Goal: Task Accomplishment & Management: Use online tool/utility

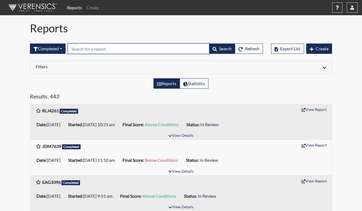
click at [119, 52] on input "text" at bounding box center [139, 49] width 142 height 10
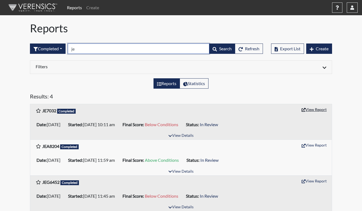
type input "je"
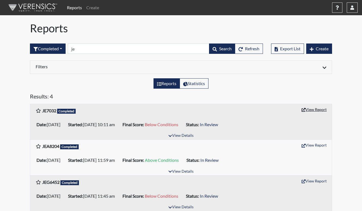
click at [313, 111] on button "View Report" at bounding box center [314, 109] width 30 height 8
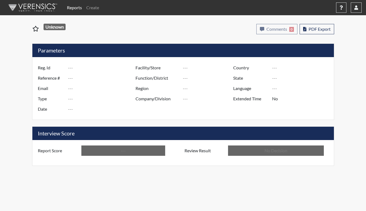
type input "JE7032"
type input "48910"
type input "---"
type input "Corrections Pre-Employment"
type input "[DATE]"
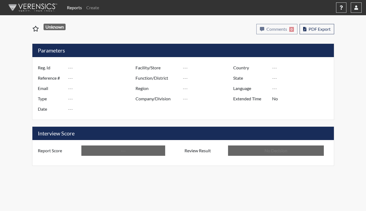
type input "[PERSON_NAME]"
type input "[GEOGRAPHIC_DATA]"
type input "[US_STATE]"
type input "English"
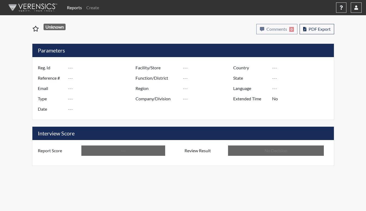
type input "Below Conditions"
type input "In Review"
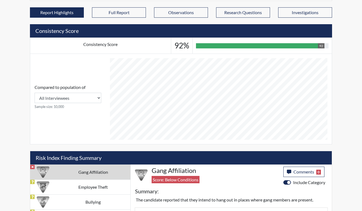
scroll to position [222, 0]
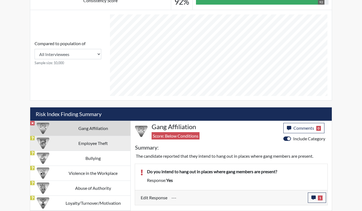
click at [98, 141] on td "Employee Theft" at bounding box center [93, 143] width 75 height 15
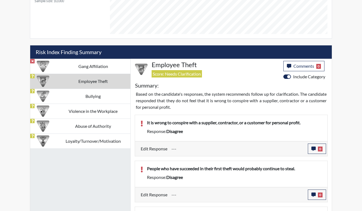
scroll to position [210, 0]
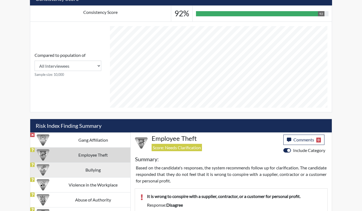
click at [92, 174] on td "Bullying" at bounding box center [93, 170] width 75 height 15
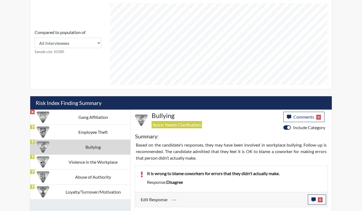
scroll to position [287, 0]
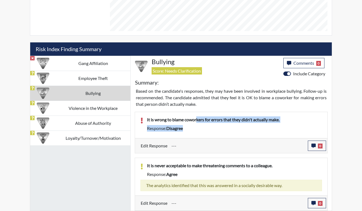
drag, startPoint x: 201, startPoint y: 123, endPoint x: 216, endPoint y: 129, distance: 15.9
click at [216, 129] on div "It is wrong to blame coworkers for errors that they didn't actually make. Respo…" at bounding box center [234, 125] width 183 height 17
click at [216, 129] on div "Response: disagree" at bounding box center [234, 128] width 183 height 7
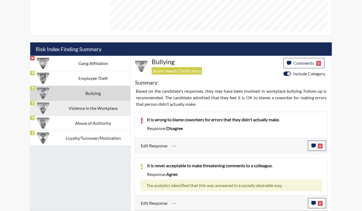
click at [99, 110] on td "Violence in the Workplace" at bounding box center [93, 108] width 75 height 15
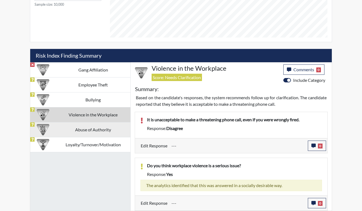
click at [100, 131] on td "Abuse of Authority" at bounding box center [93, 129] width 75 height 15
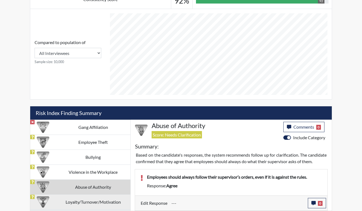
click at [97, 198] on td "Loyalty/Turnover/Motivation" at bounding box center [93, 202] width 75 height 15
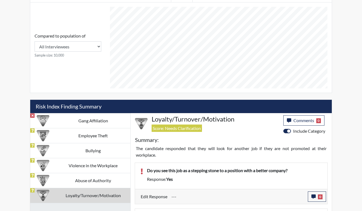
scroll to position [287, 0]
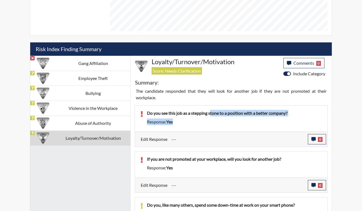
drag, startPoint x: 269, startPoint y: 127, endPoint x: 211, endPoint y: 111, distance: 61.0
click at [211, 111] on div "Do you see this job as a stepping stone to a position with a better company? Re…" at bounding box center [234, 118] width 183 height 17
drag, startPoint x: 211, startPoint y: 111, endPoint x: 212, endPoint y: 118, distance: 7.4
click at [212, 118] on div "Do you see this job as a stepping stone to a position with a better company?" at bounding box center [234, 114] width 183 height 9
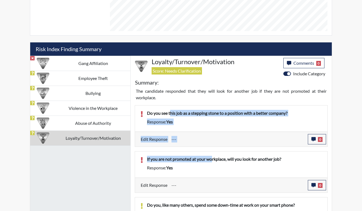
drag, startPoint x: 213, startPoint y: 153, endPoint x: 171, endPoint y: 109, distance: 60.6
click at [171, 109] on div "Do you see this job as a stepping stone to a position with a better company? Re…" at bounding box center [231, 198] width 201 height 195
drag, startPoint x: 171, startPoint y: 109, endPoint x: 194, endPoint y: 128, distance: 29.8
click at [194, 128] on div "Do you see this job as a stepping stone to a position with a better company? Re…" at bounding box center [231, 119] width 192 height 26
drag, startPoint x: 192, startPoint y: 128, endPoint x: 176, endPoint y: 114, distance: 21.2
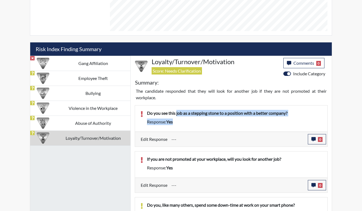
click at [176, 114] on div "Do you see this job as a stepping stone to a position with a better company? Re…" at bounding box center [231, 119] width 192 height 26
drag, startPoint x: 176, startPoint y: 114, endPoint x: 177, endPoint y: 125, distance: 11.5
click at [177, 125] on div "Response: yes" at bounding box center [234, 122] width 183 height 7
drag, startPoint x: 177, startPoint y: 125, endPoint x: 155, endPoint y: 111, distance: 26.3
click at [155, 111] on div "Do you see this job as a stepping stone to a position with a better company? Re…" at bounding box center [234, 118] width 183 height 17
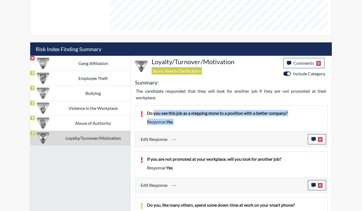
drag, startPoint x: 155, startPoint y: 111, endPoint x: 173, endPoint y: 121, distance: 20.3
click at [173, 121] on span "yes" at bounding box center [169, 121] width 7 height 5
drag, startPoint x: 173, startPoint y: 122, endPoint x: 158, endPoint y: 107, distance: 21.6
click at [158, 107] on div "Do you see this job as a stepping stone to a position with a better company? Re…" at bounding box center [231, 119] width 192 height 26
drag, startPoint x: 158, startPoint y: 107, endPoint x: 184, endPoint y: 117, distance: 28.1
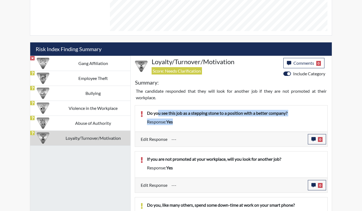
click at [184, 117] on div "Do you see this job as a stepping stone to a position with a better company?" at bounding box center [234, 114] width 183 height 9
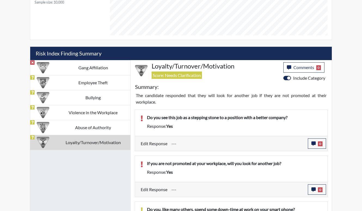
scroll to position [151, 0]
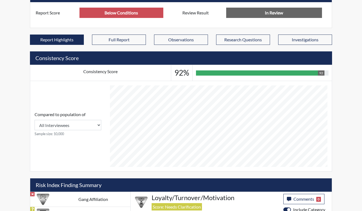
click at [14, 78] on div "Reports Create Help Center × Verensics Best Practices How to successfully use t…" at bounding box center [181, 141] width 362 height 584
click at [14, 77] on div "Reports Create Help Center × Verensics Best Practices How to successfully use t…" at bounding box center [181, 141] width 362 height 584
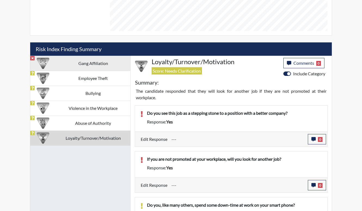
click at [107, 69] on td "Gang Affiliation" at bounding box center [93, 63] width 75 height 15
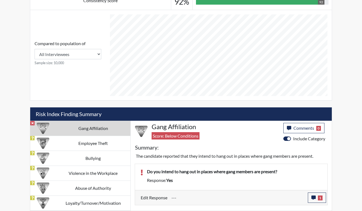
scroll to position [222, 0]
click at [315, 197] on icon "button" at bounding box center [313, 198] width 4 height 4
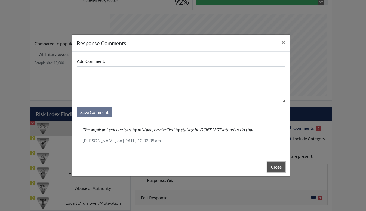
click at [283, 169] on button "Close" at bounding box center [277, 167] width 18 height 10
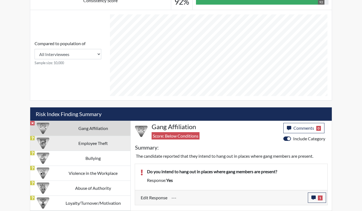
click at [96, 145] on td "Employee Theft" at bounding box center [93, 143] width 75 height 15
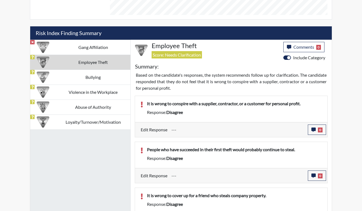
scroll to position [304, 0]
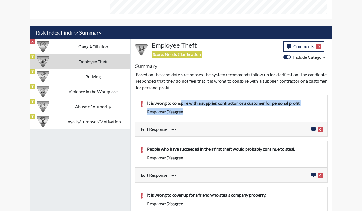
drag, startPoint x: 181, startPoint y: 103, endPoint x: 203, endPoint y: 122, distance: 28.8
click at [203, 122] on div "It is wrong to conspire with a supplier, contractor, or a customer for personal…" at bounding box center [231, 116] width 193 height 42
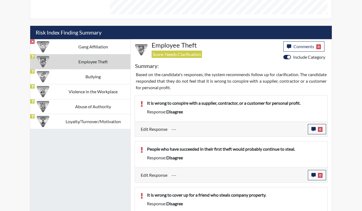
click at [204, 122] on div "Edit Response --- 0 response Comments × Add Comment: Save Comment Close" at bounding box center [231, 129] width 192 height 15
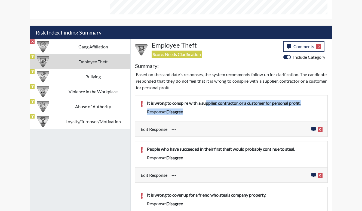
drag, startPoint x: 206, startPoint y: 103, endPoint x: 212, endPoint y: 113, distance: 11.8
click at [212, 113] on div "It is wrong to conspire with a supplier, contractor, or a customer for personal…" at bounding box center [234, 108] width 183 height 17
click at [212, 115] on div "It is wrong to conspire with a supplier, contractor, or a customer for personal…" at bounding box center [234, 108] width 183 height 17
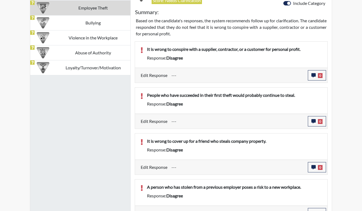
scroll to position [358, 0]
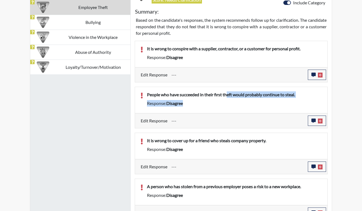
drag, startPoint x: 227, startPoint y: 99, endPoint x: 230, endPoint y: 111, distance: 12.4
click at [230, 111] on div "People who have succeeded in their first theft would probably continue to steal…" at bounding box center [231, 100] width 192 height 26
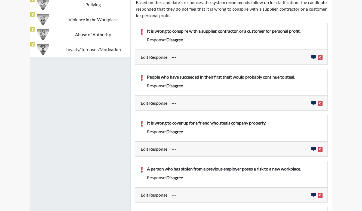
scroll to position [385, 0]
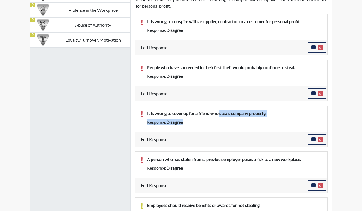
drag, startPoint x: 221, startPoint y: 122, endPoint x: 221, endPoint y: 132, distance: 9.3
click at [221, 132] on div "It is wrong to cover up for a friend who steals company property. Response: dis…" at bounding box center [231, 127] width 193 height 42
click at [220, 133] on div "Edit Response --- 0 response Comments × Add Comment: Save Comment Close" at bounding box center [231, 139] width 192 height 15
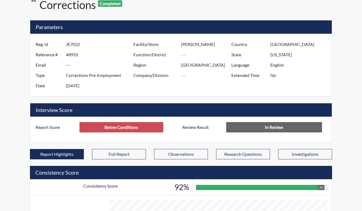
scroll to position [0, 0]
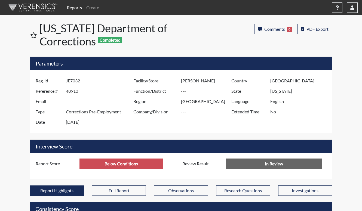
drag, startPoint x: 211, startPoint y: 115, endPoint x: 142, endPoint y: 113, distance: 69.5
click at [142, 113] on div "Company/Division" at bounding box center [180, 112] width 103 height 10
drag, startPoint x: 175, startPoint y: 121, endPoint x: 166, endPoint y: 97, distance: 26.0
click at [166, 97] on div "Facility/Store Arrendale SP Function/District Region North Region Company/Divis…" at bounding box center [181, 102] width 98 height 52
click at [166, 97] on label "Region" at bounding box center [155, 101] width 52 height 10
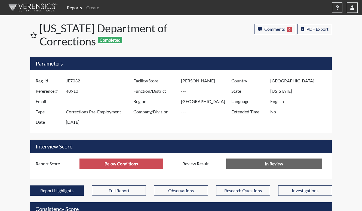
drag, startPoint x: 105, startPoint y: 116, endPoint x: 103, endPoint y: 114, distance: 2.9
click at [103, 114] on input "Corrections Pre-Employment" at bounding box center [100, 112] width 69 height 10
drag, startPoint x: 103, startPoint y: 114, endPoint x: 131, endPoint y: 120, distance: 28.9
click at [131, 120] on input "Aug 7, 2025" at bounding box center [100, 122] width 69 height 10
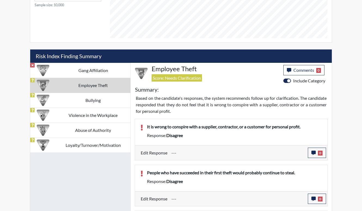
scroll to position [354, 0]
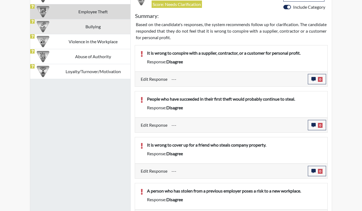
click at [111, 22] on td "Bullying" at bounding box center [93, 26] width 75 height 15
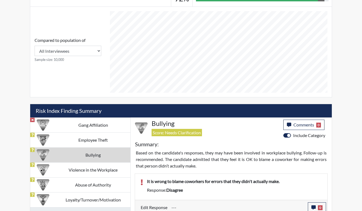
scroll to position [178, 0]
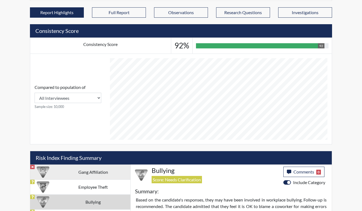
click at [85, 173] on td "Gang Affiliation" at bounding box center [93, 172] width 75 height 15
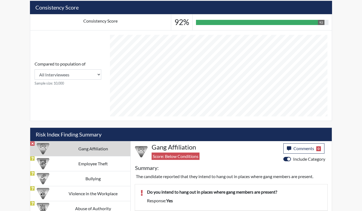
scroll to position [222, 0]
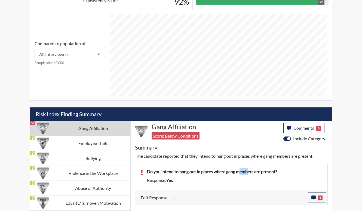
drag, startPoint x: 240, startPoint y: 163, endPoint x: 250, endPoint y: 168, distance: 12.1
click at [250, 168] on div "Do you intend to hang out in places where gang members are present? Response: y…" at bounding box center [231, 183] width 201 height 46
drag, startPoint x: 250, startPoint y: 168, endPoint x: 253, endPoint y: 171, distance: 3.9
click at [253, 171] on p "Do you intend to hang out in places where gang members are present?" at bounding box center [234, 171] width 175 height 7
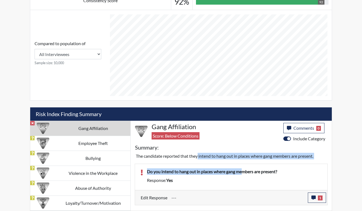
drag, startPoint x: 244, startPoint y: 175, endPoint x: 188, endPoint y: 153, distance: 60.9
click at [188, 153] on div "Gang Affiliation Score: Below Conditions Comments 0 category Comments × Add Com…" at bounding box center [231, 166] width 201 height 90
drag, startPoint x: 188, startPoint y: 153, endPoint x: 201, endPoint y: 176, distance: 27.3
click at [201, 176] on div "Do you intend to hang out in places where gang members are present?" at bounding box center [234, 172] width 183 height 9
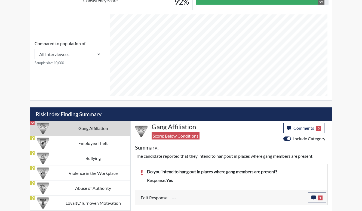
drag, startPoint x: 110, startPoint y: 158, endPoint x: 177, endPoint y: 171, distance: 68.5
click at [111, 158] on td "Bullying" at bounding box center [93, 158] width 75 height 15
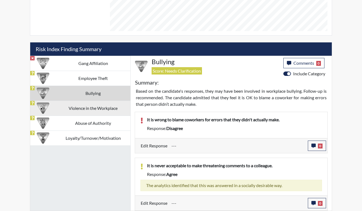
click at [108, 108] on td "Violence in the Workplace" at bounding box center [93, 108] width 75 height 15
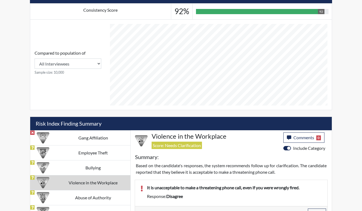
scroll to position [199, 0]
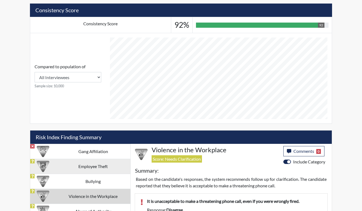
click at [107, 160] on td "Employee Theft" at bounding box center [93, 166] width 75 height 15
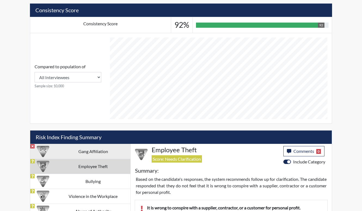
click at [112, 155] on td "Gang Affiliation" at bounding box center [93, 151] width 75 height 15
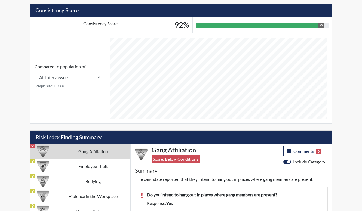
scroll to position [222, 0]
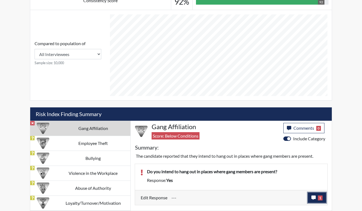
click at [320, 195] on button "1" at bounding box center [317, 198] width 18 height 10
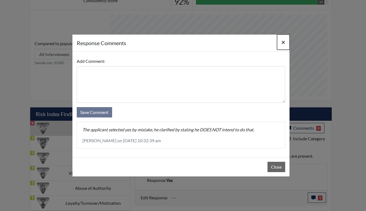
click at [282, 44] on span "×" at bounding box center [283, 42] width 4 height 8
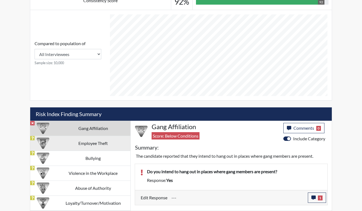
click at [88, 142] on td "Employee Theft" at bounding box center [93, 143] width 75 height 15
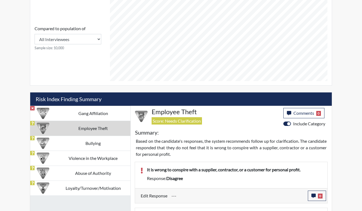
scroll to position [249, 0]
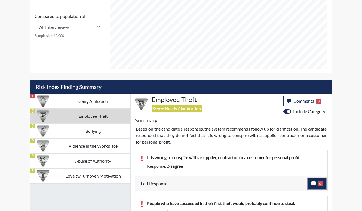
click at [319, 186] on button "0" at bounding box center [317, 184] width 18 height 10
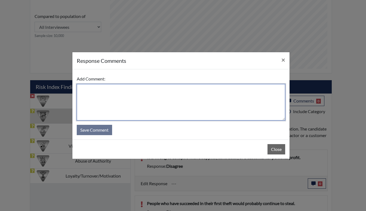
click at [98, 96] on textarea at bounding box center [181, 102] width 209 height 36
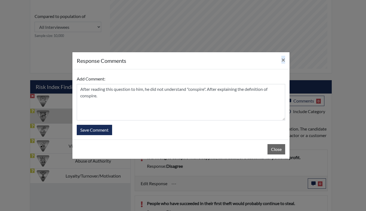
drag, startPoint x: 206, startPoint y: 62, endPoint x: 187, endPoint y: 90, distance: 33.4
click at [185, 96] on div "response Comments × Add Comment: After reading this question to him, he did not…" at bounding box center [181, 105] width 218 height 107
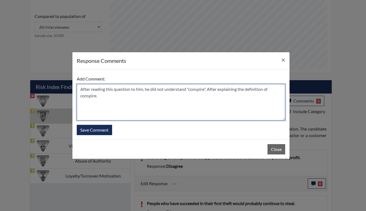
click at [145, 100] on textarea "After reading this question to him, he did not understand "conspire". After exp…" at bounding box center [181, 102] width 209 height 36
type textarea "After reading this question to him, he did not understand "conspire". After exp…"
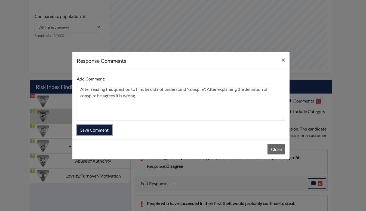
click at [103, 129] on button "Save Comment" at bounding box center [94, 130] width 35 height 10
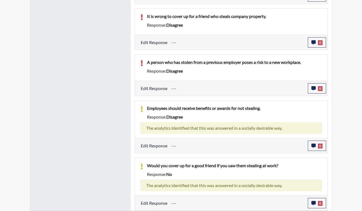
scroll to position [455, 0]
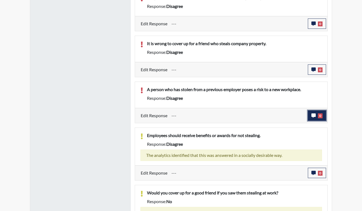
click at [321, 115] on span "0" at bounding box center [320, 116] width 5 height 5
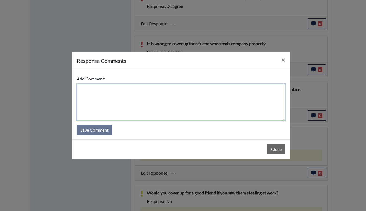
click at [147, 99] on textarea at bounding box center [181, 102] width 209 height 36
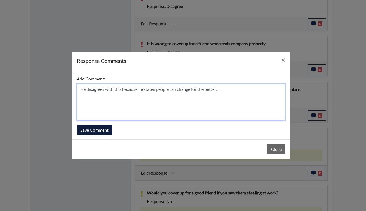
type textarea "He disagrees with this because he states people can change for the better."
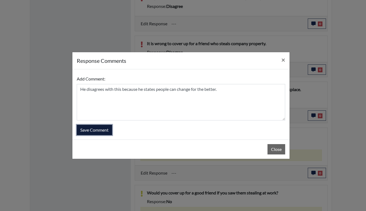
click at [100, 125] on button "Save Comment" at bounding box center [94, 130] width 35 height 10
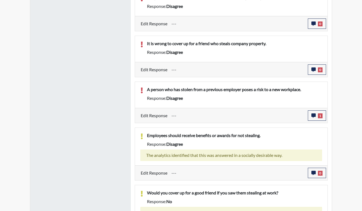
scroll to position [90, 226]
click at [321, 71] on span "0" at bounding box center [320, 70] width 5 height 5
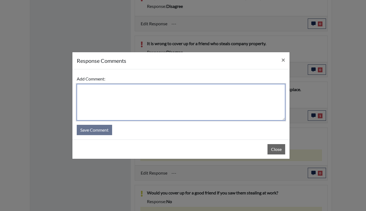
drag, startPoint x: 170, startPoint y: 97, endPoint x: 164, endPoint y: 97, distance: 6.3
click at [170, 99] on textarea at bounding box center [181, 102] width 209 height 36
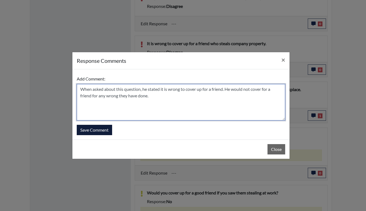
type textarea "When asked about this question, he stated it is wrong to cover up for a friend.…"
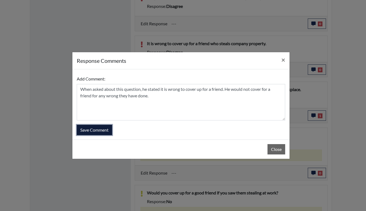
click at [87, 127] on button "Save Comment" at bounding box center [94, 130] width 35 height 10
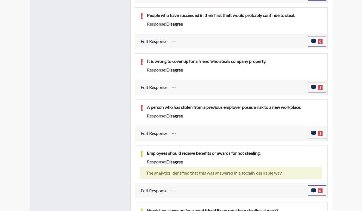
scroll to position [428, 0]
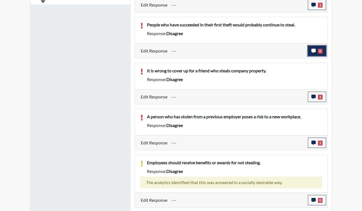
click at [318, 52] on button "0" at bounding box center [317, 51] width 18 height 10
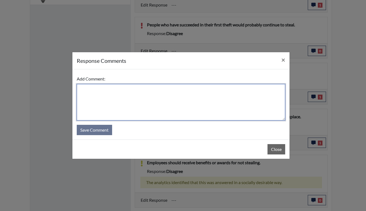
click at [114, 103] on textarea at bounding box center [181, 102] width 209 height 36
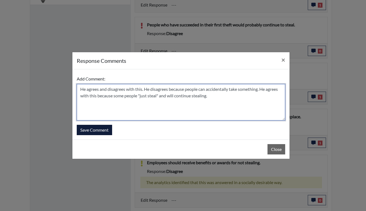
type textarea "He agrees and disagrees with this. He disagrees because people can accidentally…"
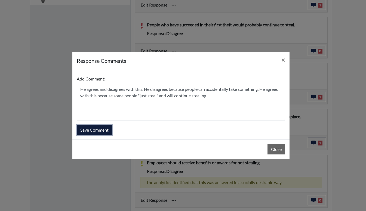
click at [102, 131] on button "Save Comment" at bounding box center [94, 130] width 35 height 10
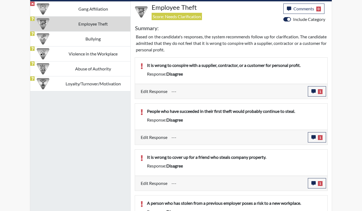
scroll to position [319, 0]
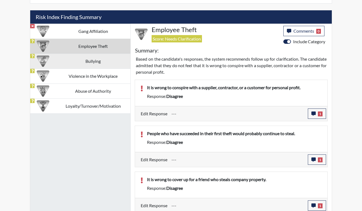
click at [90, 58] on td "Bullying" at bounding box center [93, 61] width 75 height 15
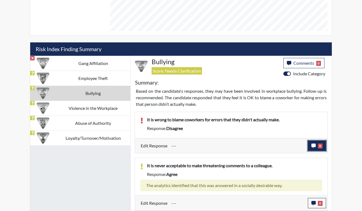
click at [313, 143] on button "0" at bounding box center [317, 146] width 18 height 10
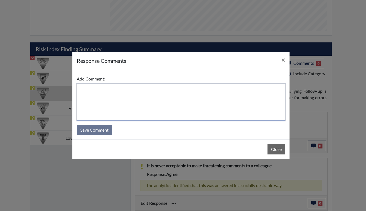
click at [132, 99] on textarea at bounding box center [181, 102] width 209 height 36
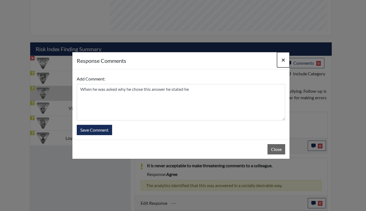
click at [285, 61] on span "×" at bounding box center [283, 60] width 4 height 8
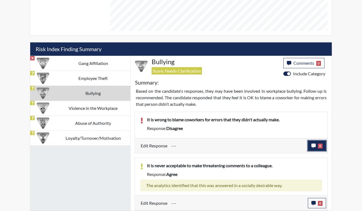
click at [315, 143] on button "0" at bounding box center [317, 146] width 18 height 10
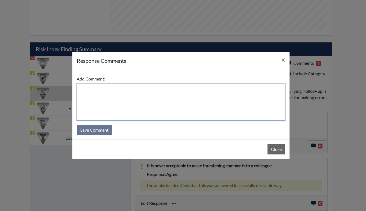
click at [187, 105] on textarea at bounding box center [181, 102] width 209 height 36
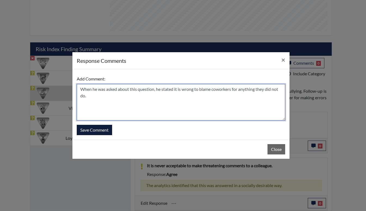
type textarea "When he was asked about this question, he stated it is wrong to blame coworkers…"
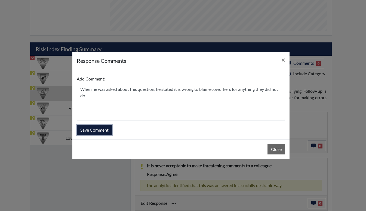
click at [99, 132] on button "Save Comment" at bounding box center [94, 130] width 35 height 10
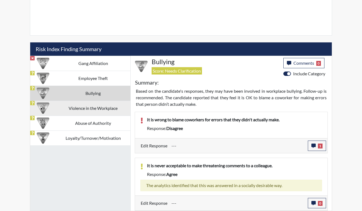
click at [75, 110] on td "Violence in the Workplace" at bounding box center [93, 108] width 75 height 15
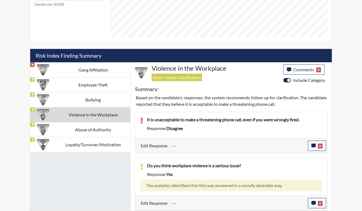
scroll to position [90, 226]
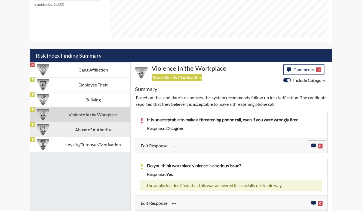
click at [88, 134] on td "Abuse of Authority" at bounding box center [93, 129] width 75 height 15
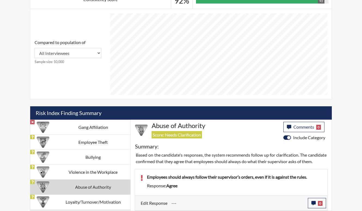
scroll to position [230, 0]
click at [313, 203] on icon "button" at bounding box center [313, 203] width 4 height 4
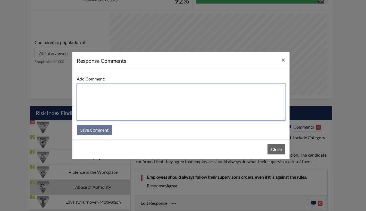
click at [140, 107] on textarea at bounding box center [181, 102] width 209 height 36
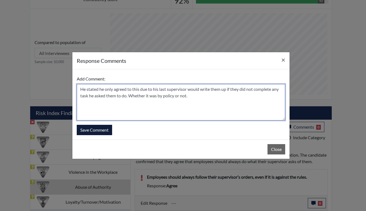
type textarea "He stated he only agreed to this due to his last supervisor would write them up…"
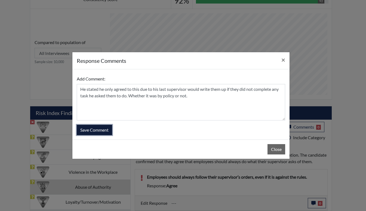
click at [102, 131] on button "Save Comment" at bounding box center [94, 130] width 35 height 10
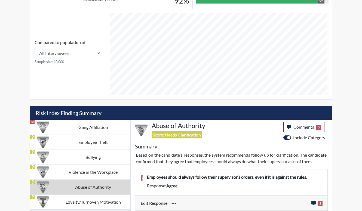
scroll to position [90, 226]
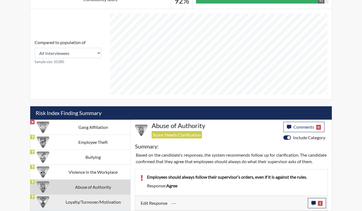
click at [98, 196] on td "Loyalty/Turnover/Motivation" at bounding box center [93, 202] width 75 height 15
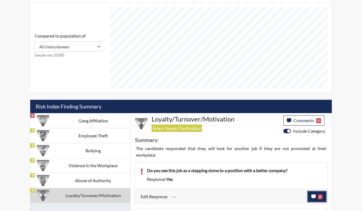
click at [317, 194] on button "0" at bounding box center [317, 197] width 18 height 10
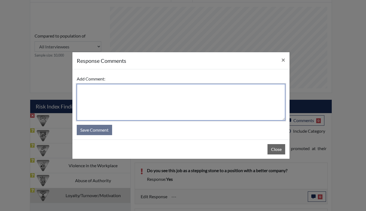
click at [157, 94] on textarea at bounding box center [181, 102] width 209 height 36
click at [163, 90] on textarea "He wants to promote within or transfer to a state agency." at bounding box center [181, 102] width 209 height 36
type textarea "He wants to promote within or transfer to another state agency."
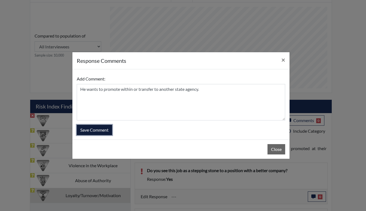
click at [102, 129] on button "Save Comment" at bounding box center [94, 130] width 35 height 10
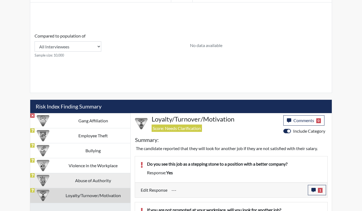
click at [84, 176] on td "Abuse of Authority" at bounding box center [93, 180] width 75 height 15
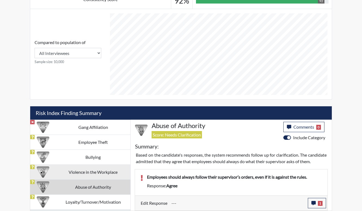
click at [102, 165] on td "Violence in the Workplace" at bounding box center [93, 172] width 75 height 15
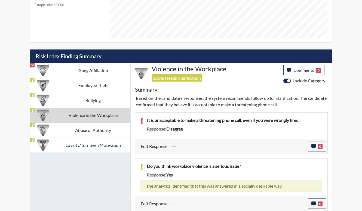
scroll to position [281, 0]
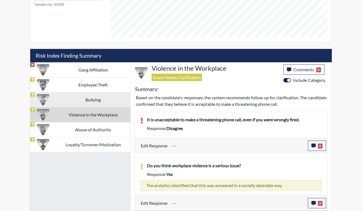
click at [81, 102] on td "Bullying" at bounding box center [93, 99] width 75 height 15
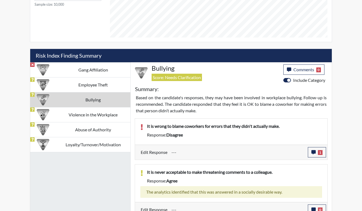
scroll to position [287, 0]
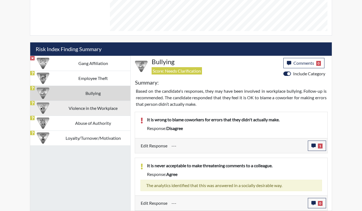
click at [106, 108] on td "Violence in the Workplace" at bounding box center [93, 108] width 75 height 15
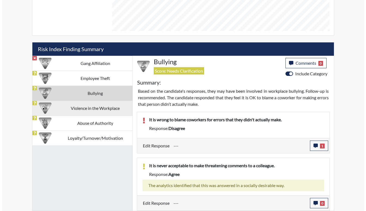
scroll to position [281, 0]
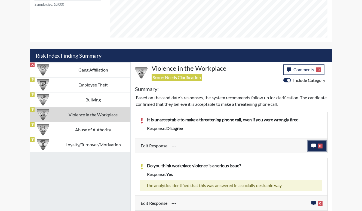
click at [317, 144] on button "0" at bounding box center [317, 146] width 18 height 10
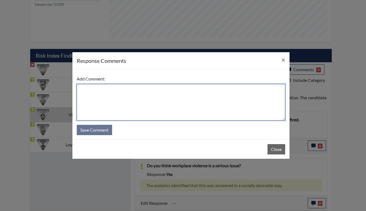
click at [174, 107] on textarea at bounding box center [181, 102] width 209 height 36
type textarea "When asked this question to him, he stated"
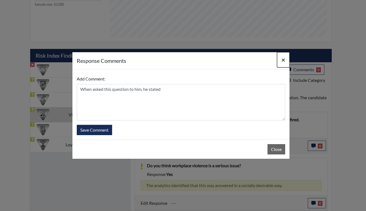
click at [281, 61] on span "×" at bounding box center [283, 60] width 4 height 8
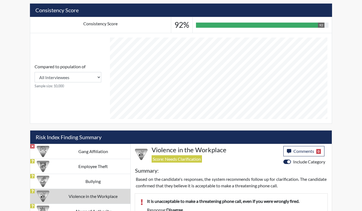
scroll to position [226, 0]
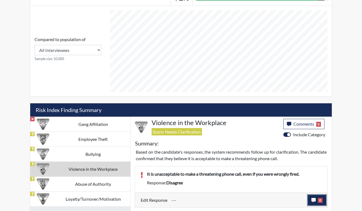
click at [318, 200] on button "0" at bounding box center [317, 200] width 18 height 10
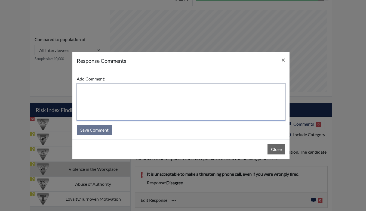
click at [152, 91] on textarea at bounding box center [181, 102] width 209 height 36
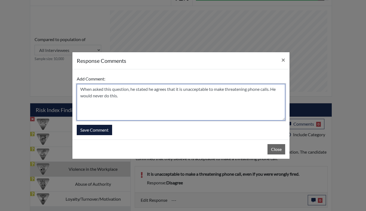
type textarea "When asked this question, he stated he agrees that it is unacceptable to make t…"
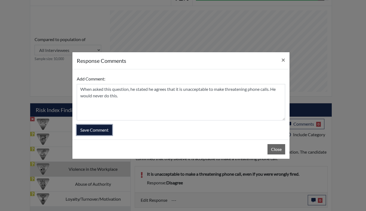
click at [97, 129] on button "Save Comment" at bounding box center [94, 130] width 35 height 10
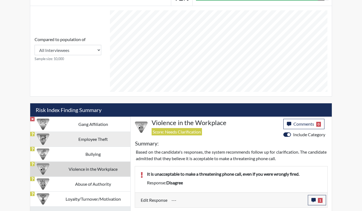
scroll to position [90, 226]
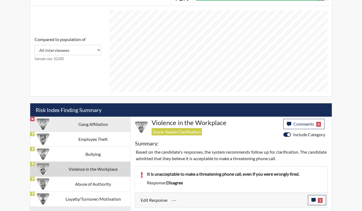
click at [87, 126] on td "Gang Affiliation" at bounding box center [93, 124] width 75 height 15
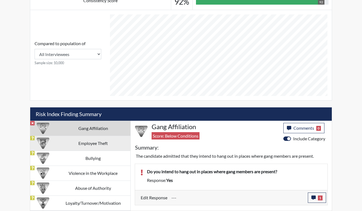
click at [91, 149] on td "Employee Theft" at bounding box center [93, 143] width 75 height 15
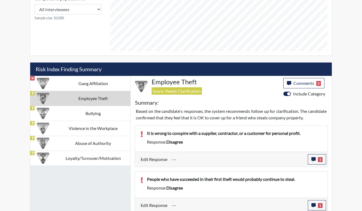
scroll to position [390, 0]
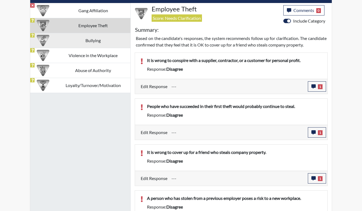
click at [100, 42] on td "Bullying" at bounding box center [93, 40] width 75 height 15
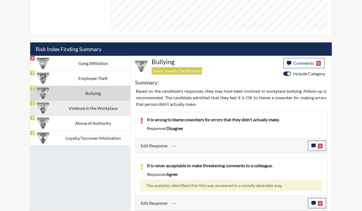
click at [70, 108] on td "Violence in the Workplace" at bounding box center [93, 108] width 75 height 15
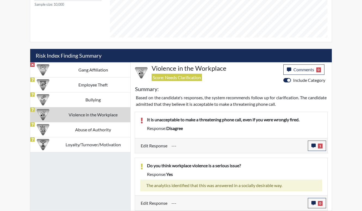
scroll to position [281, 0]
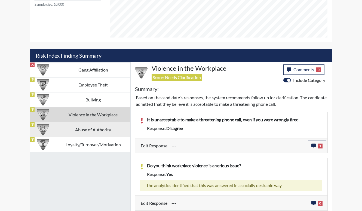
click at [101, 124] on td "Abuse of Authority" at bounding box center [93, 129] width 75 height 15
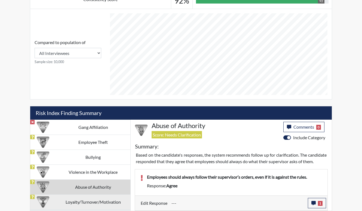
click at [73, 199] on td "Loyalty/Turnover/Motivation" at bounding box center [93, 202] width 75 height 15
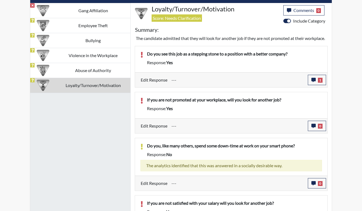
scroll to position [313, 0]
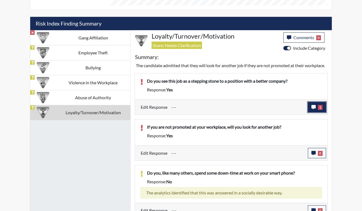
click at [321, 110] on span "1" at bounding box center [320, 107] width 5 height 5
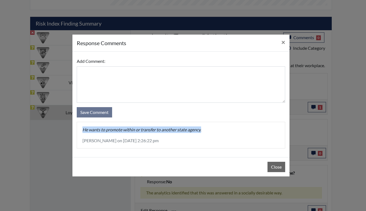
drag, startPoint x: 207, startPoint y: 129, endPoint x: 80, endPoint y: 130, distance: 127.1
click at [80, 130] on div "He wants to promote within or transfer to another state agency. Stacie Houston …" at bounding box center [181, 135] width 208 height 26
drag, startPoint x: 80, startPoint y: 130, endPoint x: 112, endPoint y: 129, distance: 31.6
copy p "He wants to promote within or transfer to another state agency."
click at [282, 41] on span "×" at bounding box center [283, 42] width 4 height 8
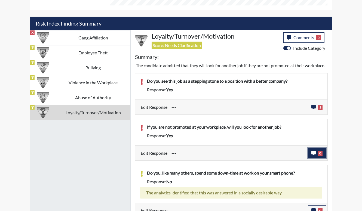
click at [314, 155] on icon "button" at bounding box center [313, 153] width 4 height 4
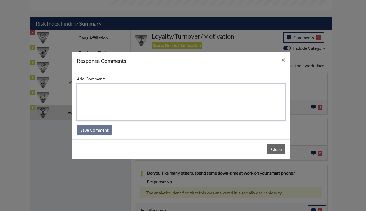
paste textarea "He wants to promote within or transfer to another state agency."
type textarea "He wants to promote within or transfer to another state agency."
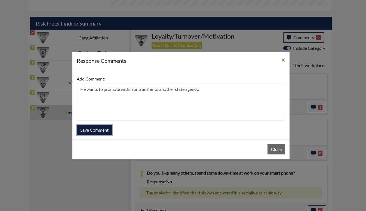
click at [105, 130] on button "Save Comment" at bounding box center [94, 130] width 35 height 10
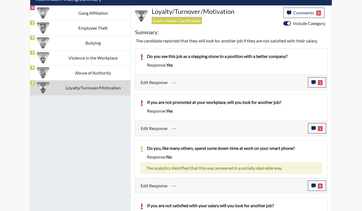
scroll to position [366, 0]
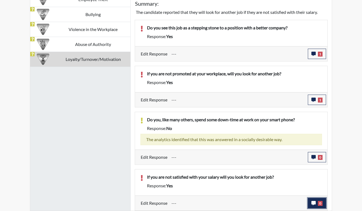
click at [316, 207] on button "0" at bounding box center [317, 203] width 18 height 10
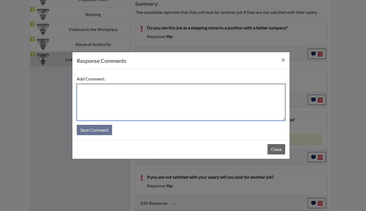
click at [142, 93] on textarea at bounding box center [181, 102] width 209 height 36
paste textarea "He wants to promote within or transfer to another state agency."
type textarea "He wants to promote within or transfer to another state agency."
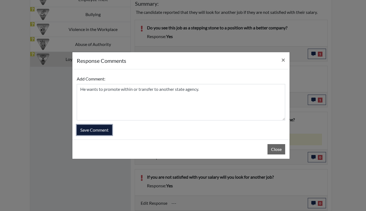
click at [88, 126] on button "Save Comment" at bounding box center [94, 130] width 35 height 10
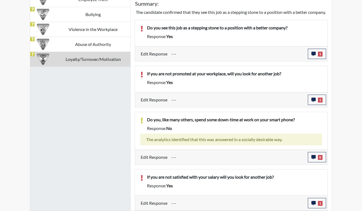
scroll to position [90, 226]
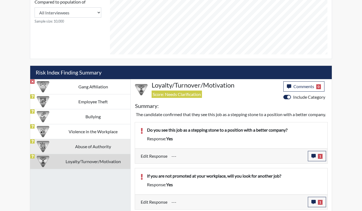
click at [89, 144] on td "Abuse of Authority" at bounding box center [93, 146] width 75 height 15
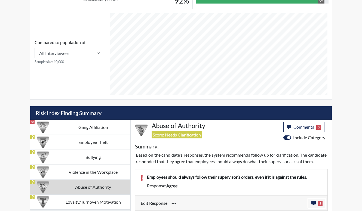
scroll to position [230, 0]
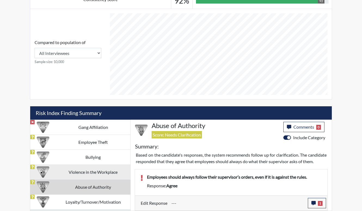
click at [95, 165] on td "Violence in the Workplace" at bounding box center [93, 172] width 75 height 15
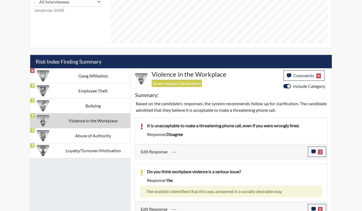
scroll to position [281, 0]
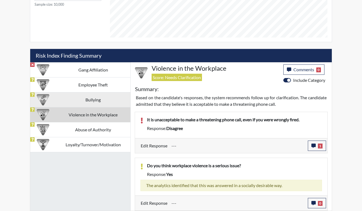
click at [99, 100] on td "Bullying" at bounding box center [93, 99] width 75 height 15
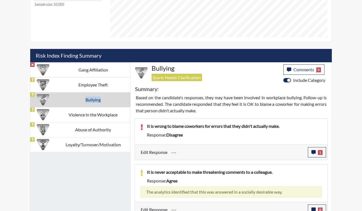
click at [99, 100] on td "Bullying" at bounding box center [93, 99] width 75 height 15
click at [242, 145] on div "Edit Response --- 1 response Comments × Add Comment: Save Comment When he was a…" at bounding box center [231, 152] width 192 height 15
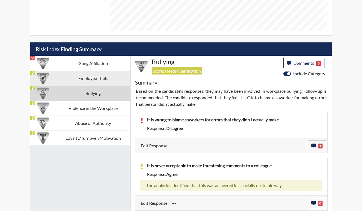
click at [70, 75] on td "Employee Theft" at bounding box center [93, 78] width 75 height 15
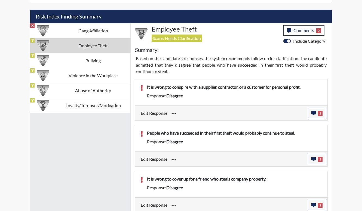
scroll to position [319, 0]
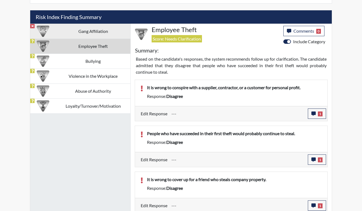
click at [91, 31] on td "Gang Affiliation" at bounding box center [93, 31] width 75 height 15
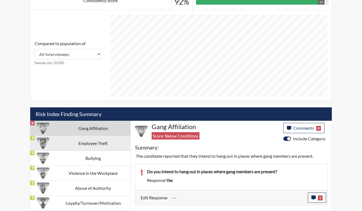
click at [96, 148] on td "Employee Theft" at bounding box center [93, 143] width 75 height 15
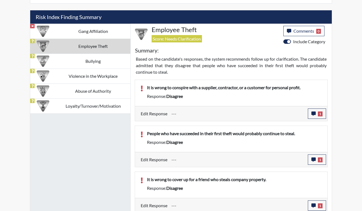
scroll to position [265, 0]
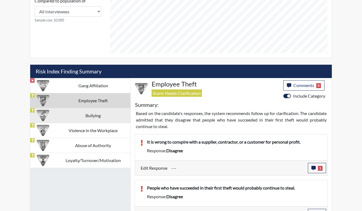
click at [100, 119] on td "Bullying" at bounding box center [93, 115] width 75 height 15
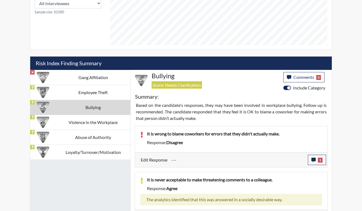
scroll to position [287, 0]
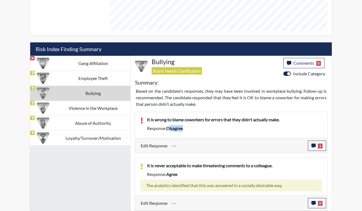
drag, startPoint x: 204, startPoint y: 131, endPoint x: 169, endPoint y: 128, distance: 35.2
click at [169, 128] on div "Response: disagree" at bounding box center [234, 128] width 183 height 7
drag, startPoint x: 169, startPoint y: 128, endPoint x: 186, endPoint y: 132, distance: 17.6
click at [186, 132] on div "It is wrong to blame coworkers for errors that they didn't actually make. Respo…" at bounding box center [234, 125] width 183 height 17
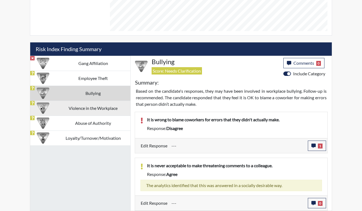
click at [99, 110] on td "Violence in the Workplace" at bounding box center [93, 108] width 75 height 15
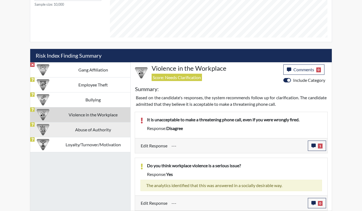
click at [95, 133] on td "Abuse of Authority" at bounding box center [93, 129] width 75 height 15
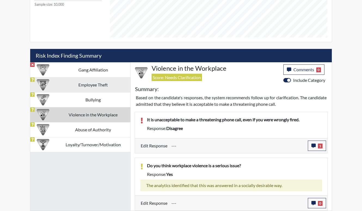
scroll to position [230, 0]
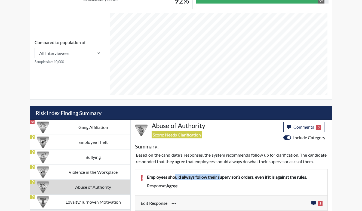
drag, startPoint x: 209, startPoint y: 181, endPoint x: 176, endPoint y: 175, distance: 33.5
click at [176, 175] on p "Employees should always follow their supervisor’s orders, even if it is against…" at bounding box center [234, 177] width 175 height 7
drag, startPoint x: 176, startPoint y: 175, endPoint x: 206, endPoint y: 186, distance: 31.5
click at [206, 186] on div "Response: agree" at bounding box center [234, 186] width 183 height 7
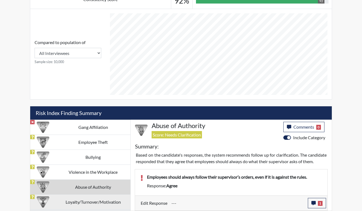
click at [97, 197] on td "Loyalty/Turnover/Motivation" at bounding box center [93, 202] width 75 height 15
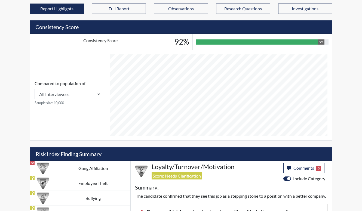
scroll to position [46, 0]
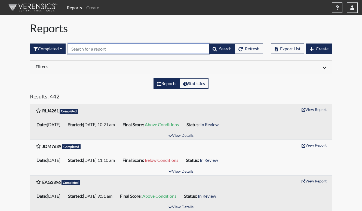
click at [94, 51] on input "text" at bounding box center [139, 49] width 142 height 10
type input "je"
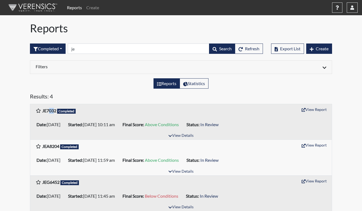
drag, startPoint x: 48, startPoint y: 109, endPoint x: 54, endPoint y: 111, distance: 5.9
click at [54, 111] on b "JE7032" at bounding box center [49, 110] width 14 height 5
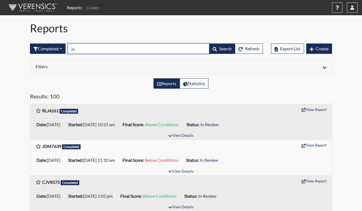
click at [126, 49] on input "je" at bounding box center [139, 49] width 142 height 10
click at [106, 53] on input "je" at bounding box center [139, 49] width 142 height 10
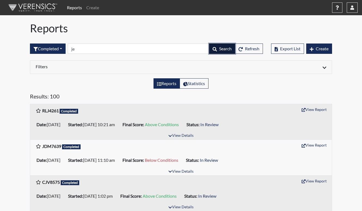
click at [219, 49] on span "Search" at bounding box center [225, 48] width 13 height 5
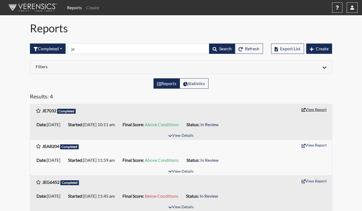
click at [309, 106] on button "View Report" at bounding box center [314, 109] width 30 height 8
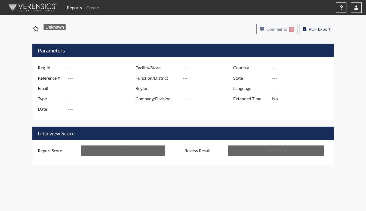
type input "JE7032"
type input "48910"
type input "---"
type input "Corrections Pre-Employment"
type input "Aug 7, 2025"
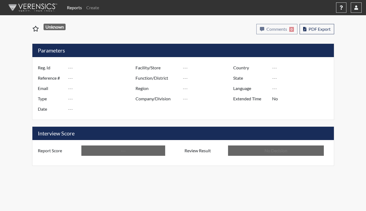
type input "[PERSON_NAME]"
type input "[GEOGRAPHIC_DATA]"
type input "[US_STATE]"
type input "English"
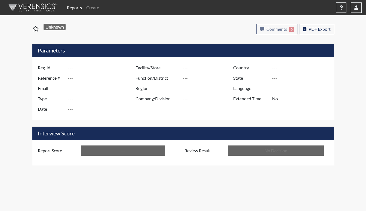
type input "Above Conditions"
type input "In Review"
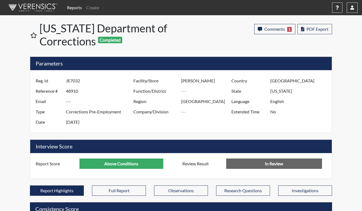
scroll to position [90, 226]
click at [320, 31] on span "PDF Export" at bounding box center [318, 28] width 22 height 5
